Goal: Check status: Check status

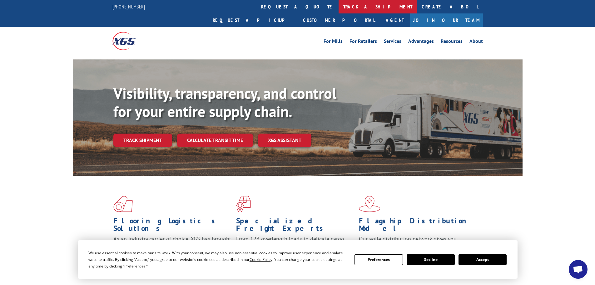
click at [339, 7] on link "track a shipment" at bounding box center [378, 6] width 78 height 13
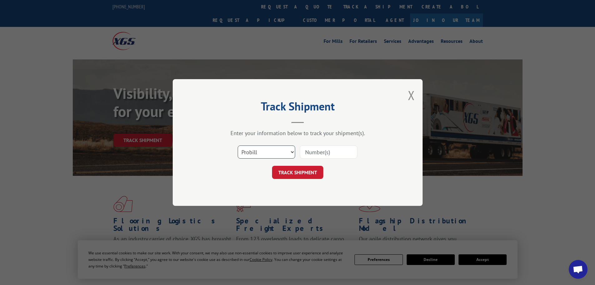
click at [254, 152] on select "Select category... Probill BOL PO" at bounding box center [266, 151] width 57 height 13
select select "bol"
click at [238, 145] on select "Select category... Probill BOL PO" at bounding box center [266, 151] width 57 height 13
click at [312, 151] on input at bounding box center [328, 151] width 57 height 13
paste input "6743411"
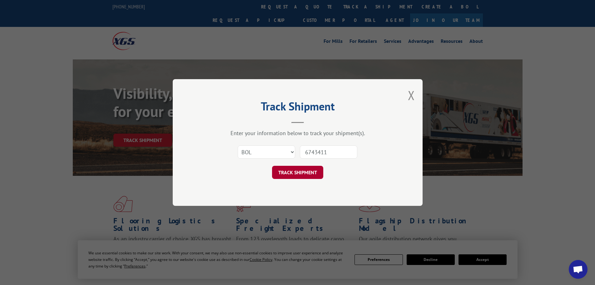
type input "6743411"
click at [295, 173] on button "TRACK SHIPMENT" at bounding box center [297, 172] width 51 height 13
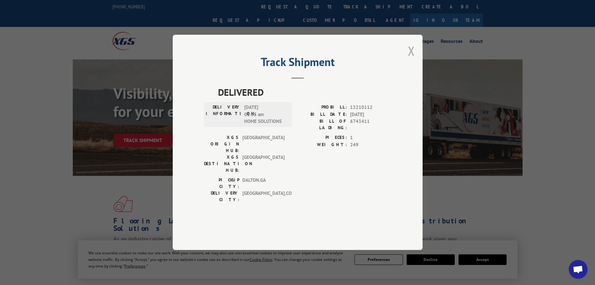
click at [414, 59] on button "Close modal" at bounding box center [411, 50] width 7 height 17
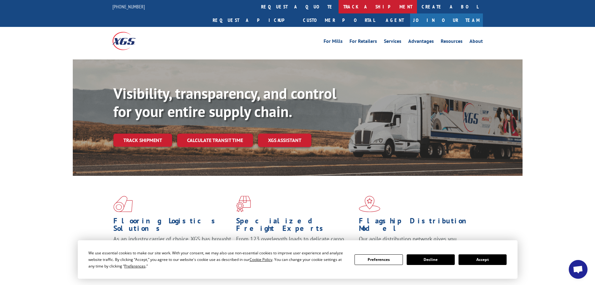
click at [339, 5] on link "track a shipment" at bounding box center [378, 6] width 78 height 13
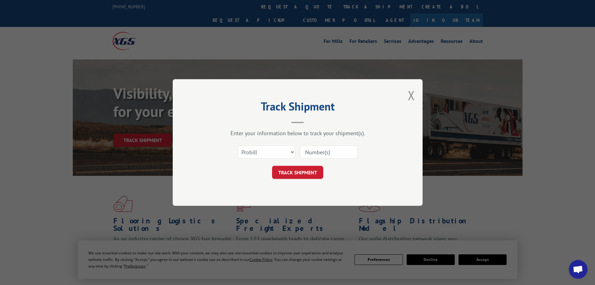
click at [322, 150] on input at bounding box center [328, 151] width 57 height 13
paste input "160007003"
type input "160007003"
click at [299, 172] on button "TRACK SHIPMENT" at bounding box center [297, 172] width 51 height 13
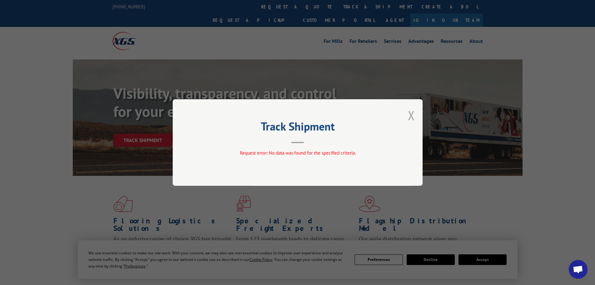
click at [410, 116] on button "Close modal" at bounding box center [411, 115] width 7 height 17
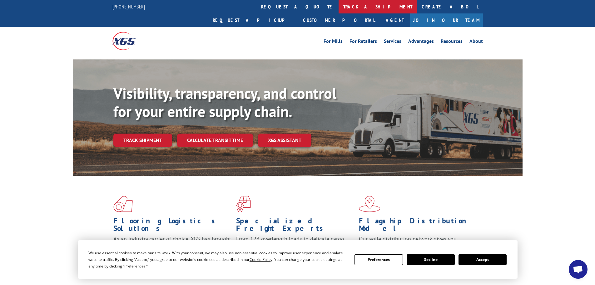
click at [339, 8] on link "track a shipment" at bounding box center [378, 6] width 78 height 13
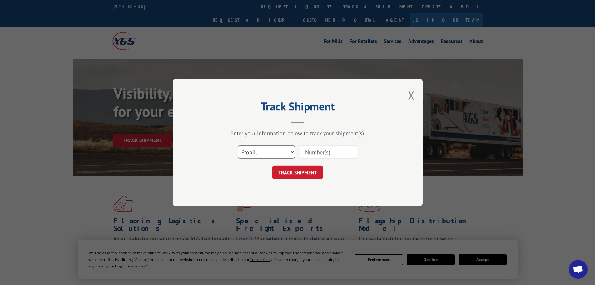
click at [267, 151] on select "Select category... Probill BOL PO" at bounding box center [266, 151] width 57 height 13
select select "po"
click at [238, 145] on select "Select category... Probill BOL PO" at bounding box center [266, 151] width 57 height 13
click at [337, 152] on input at bounding box center [328, 151] width 57 height 13
paste input "05503383"
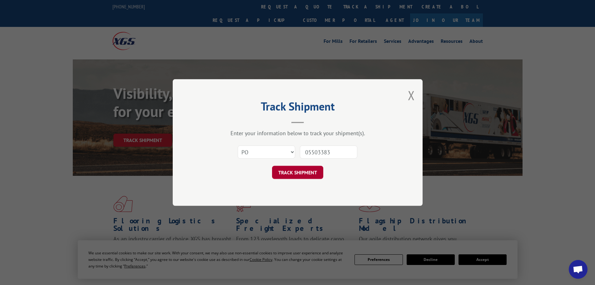
type input "05503383"
click at [297, 171] on button "TRACK SHIPMENT" at bounding box center [297, 172] width 51 height 13
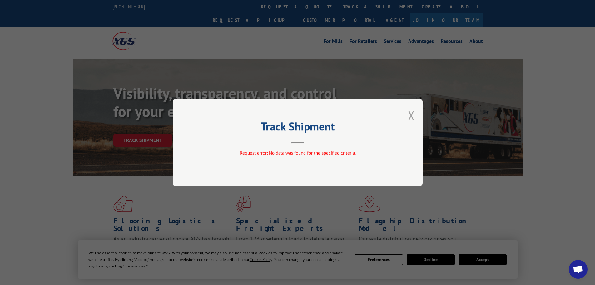
click at [409, 115] on button "Close modal" at bounding box center [411, 115] width 7 height 17
